Goal: Information Seeking & Learning: Understand process/instructions

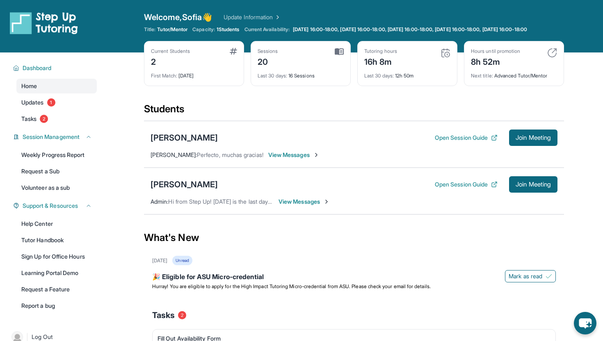
scroll to position [27, 0]
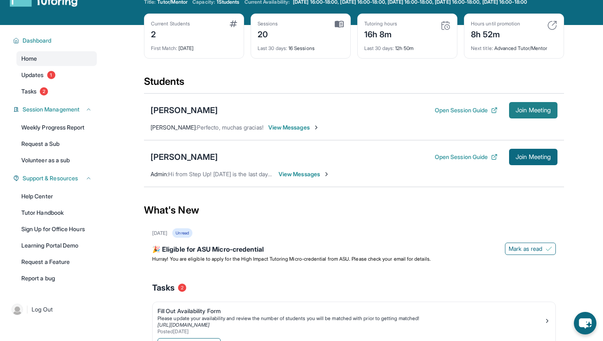
click at [545, 113] on span "Join Meeting" at bounding box center [532, 110] width 35 height 5
click at [174, 116] on div "[PERSON_NAME]" at bounding box center [183, 110] width 67 height 11
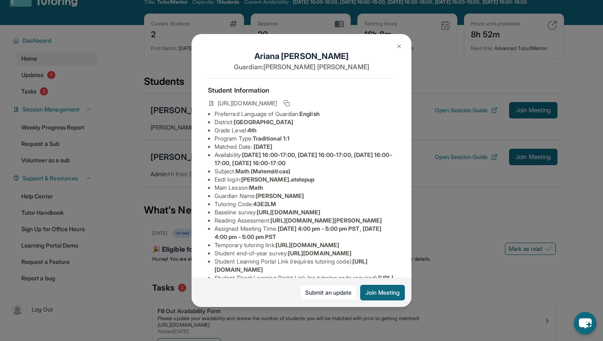
scroll to position [113, 0]
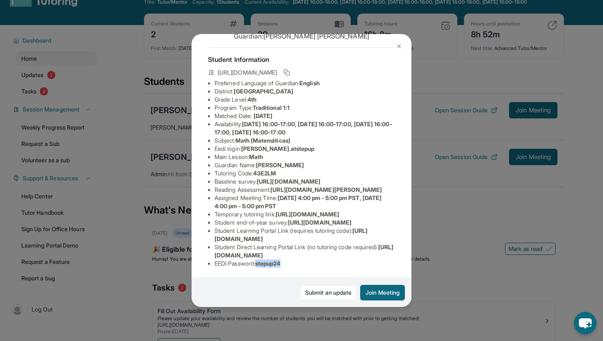
drag, startPoint x: 258, startPoint y: 264, endPoint x: 295, endPoint y: 264, distance: 36.9
click at [295, 264] on li "EEDI Password : stepup24" at bounding box center [304, 263] width 180 height 8
copy span "stepup24"
click at [300, 239] on span "[URL][DOMAIN_NAME]" at bounding box center [290, 234] width 153 height 15
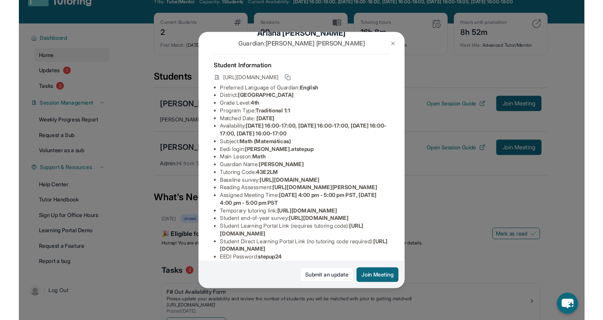
scroll to position [0, 0]
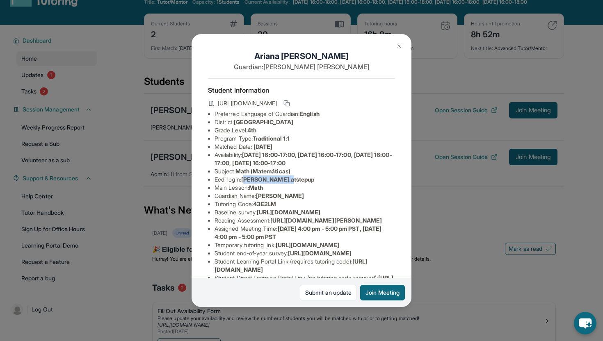
drag, startPoint x: 246, startPoint y: 178, endPoint x: 287, endPoint y: 178, distance: 40.6
click at [287, 178] on span "[PERSON_NAME].atstepup" at bounding box center [277, 179] width 73 height 7
click at [248, 178] on span "[PERSON_NAME].atstepup" at bounding box center [277, 179] width 73 height 7
drag, startPoint x: 245, startPoint y: 178, endPoint x: 302, endPoint y: 177, distance: 57.8
click at [302, 177] on li "Eedi login : [PERSON_NAME].atstepup" at bounding box center [304, 179] width 180 height 8
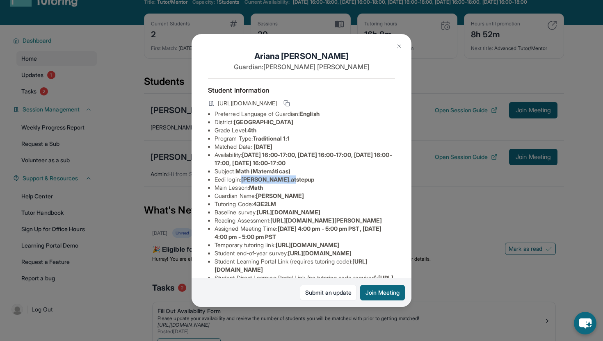
copy span "[PERSON_NAME].atstepup"
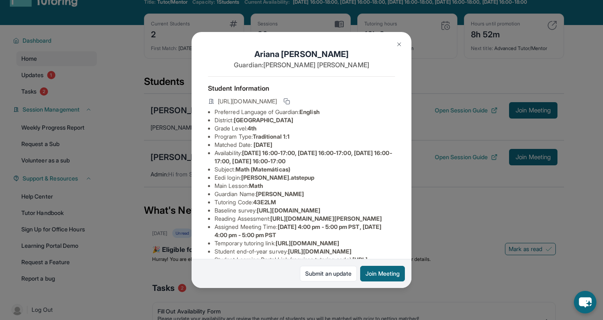
click at [258, 183] on span "Math" at bounding box center [256, 185] width 14 height 7
drag, startPoint x: 244, startPoint y: 179, endPoint x: 298, endPoint y: 179, distance: 54.1
click at [298, 179] on li "Eedi login : [PERSON_NAME].atstepup" at bounding box center [304, 177] width 180 height 8
copy span "[PERSON_NAME].atstepup"
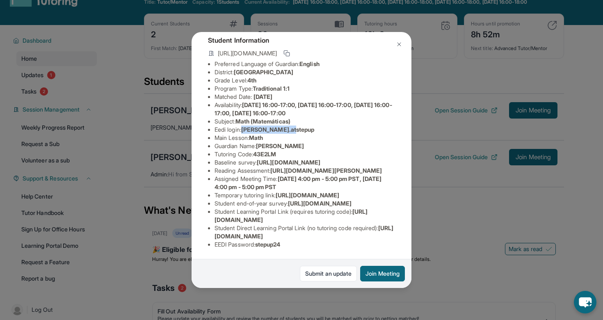
scroll to position [130, 0]
drag, startPoint x: 259, startPoint y: 245, endPoint x: 290, endPoint y: 245, distance: 30.7
click at [290, 245] on li "EEDI Password : stepup24" at bounding box center [304, 244] width 180 height 8
copy span "stepup24"
